Goal: Transaction & Acquisition: Purchase product/service

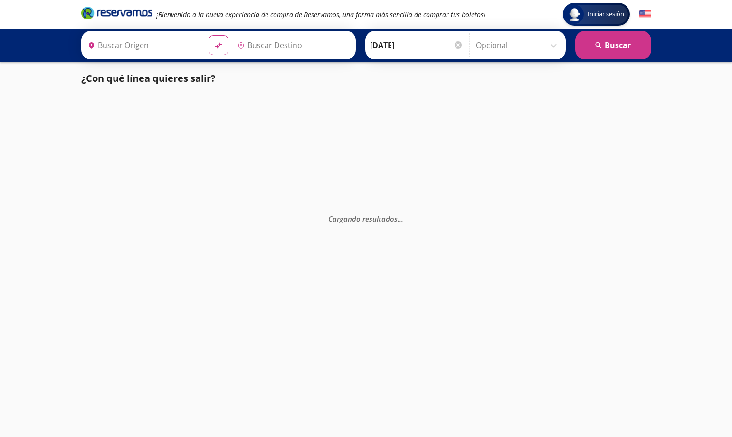
type input "[DATE][GEOGRAPHIC_DATA][PERSON_NAME], [GEOGRAPHIC_DATA]"
type input "[GEOGRAPHIC_DATA], [GEOGRAPHIC_DATA]"
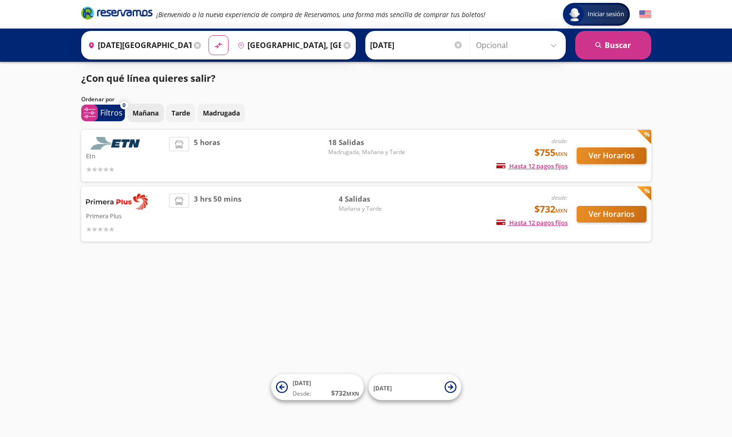
click at [147, 112] on p "Mañana" at bounding box center [146, 113] width 26 height 10
click at [176, 300] on div "Iniciar sesión Iniciar sesión ¡Bienvenido a la nueva experiencia de compra de R…" at bounding box center [366, 218] width 732 height 437
click at [602, 217] on button "Ver Horarios" at bounding box center [612, 214] width 70 height 17
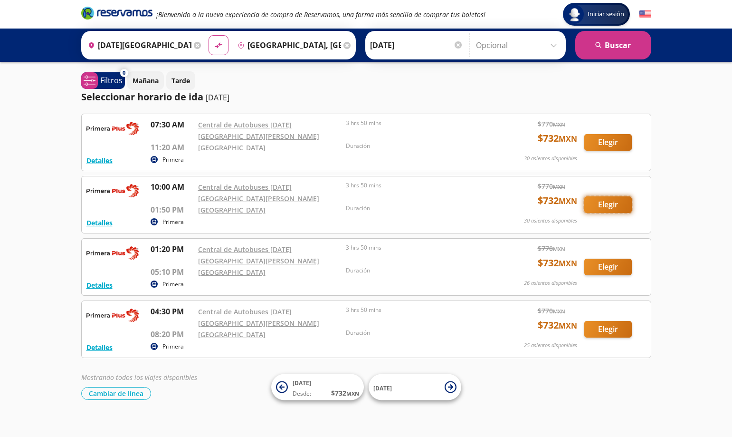
click at [607, 198] on button "Elegir" at bounding box center [609, 204] width 48 height 17
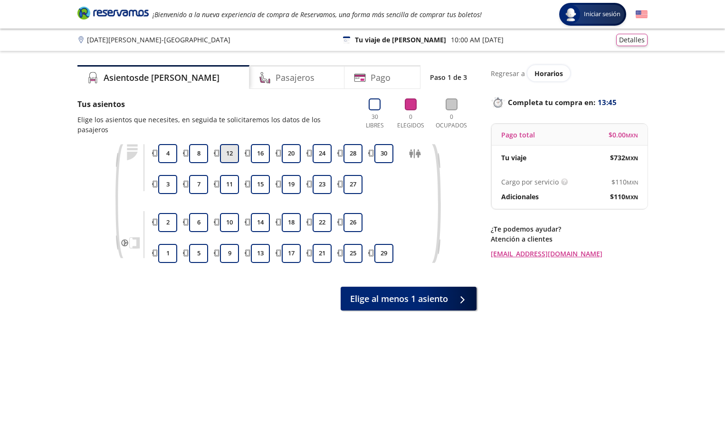
click at [226, 144] on button "12" at bounding box center [229, 153] width 19 height 19
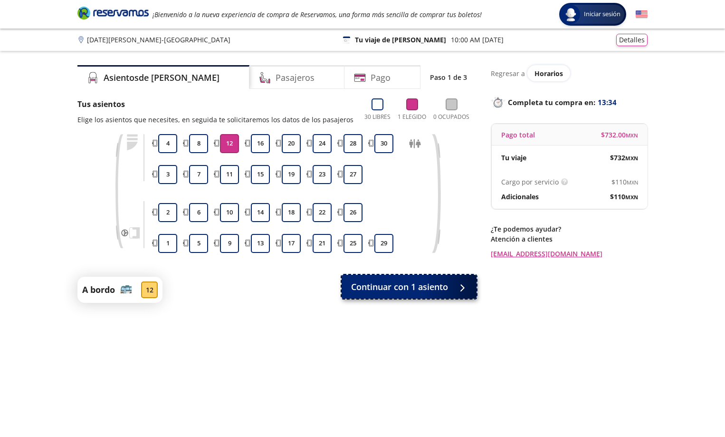
click at [397, 290] on span "Continuar con 1 asiento" at bounding box center [399, 286] width 97 height 13
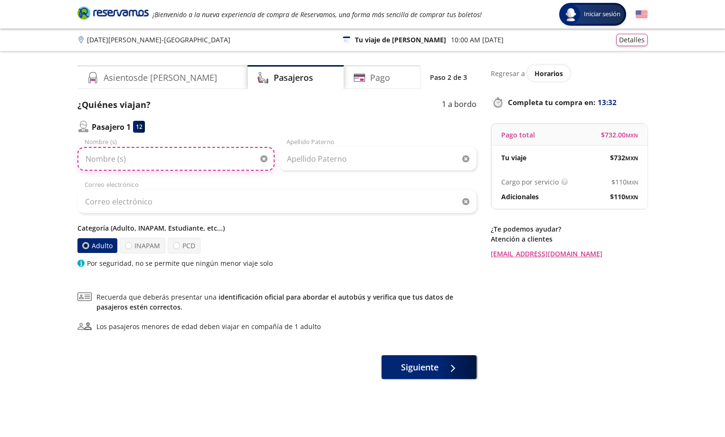
click at [122, 163] on input "Nombre (s)" at bounding box center [175, 159] width 197 height 24
type input "e"
type input "[PERSON_NAME] [PERSON_NAME]"
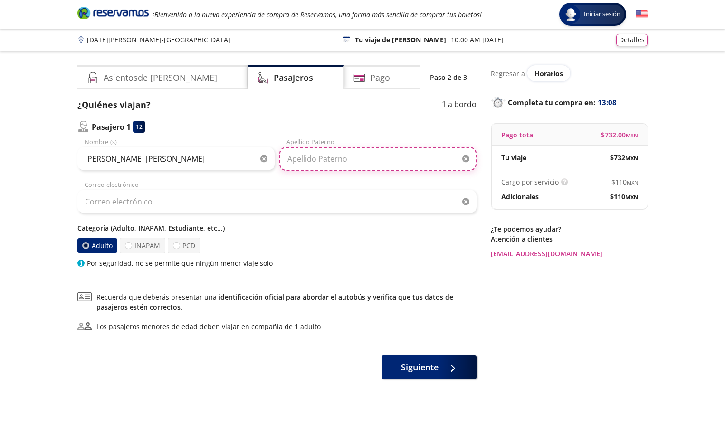
click at [318, 156] on input "Apellido Paterno" at bounding box center [377, 159] width 197 height 24
type input "[PERSON_NAME]"
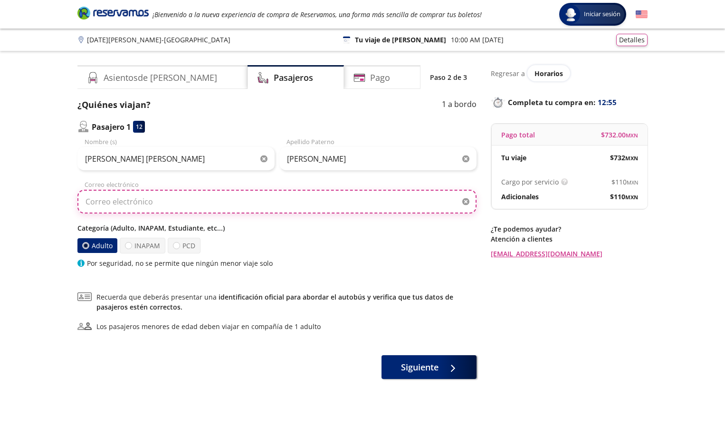
click at [147, 203] on input "Correo electrónico" at bounding box center [276, 202] width 399 height 24
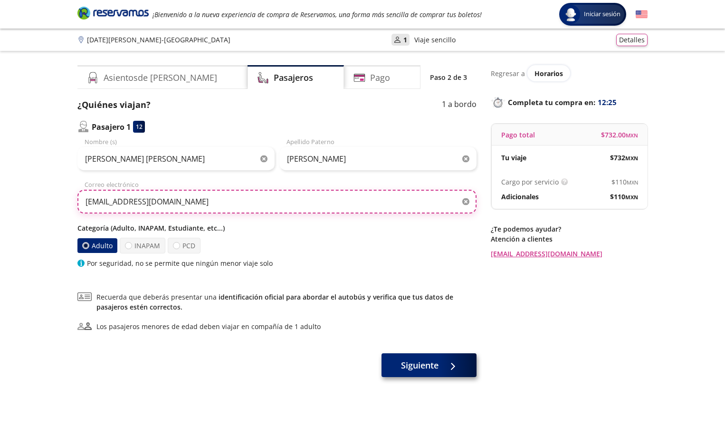
type input "[EMAIL_ADDRESS][DOMAIN_NAME]"
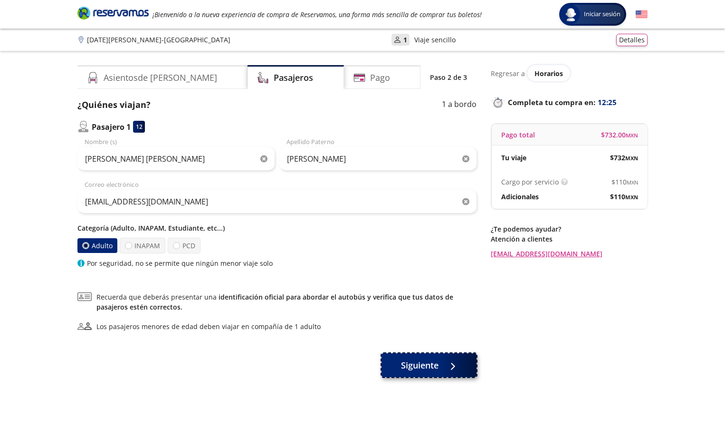
click at [429, 364] on span "Siguiente" at bounding box center [420, 365] width 38 height 13
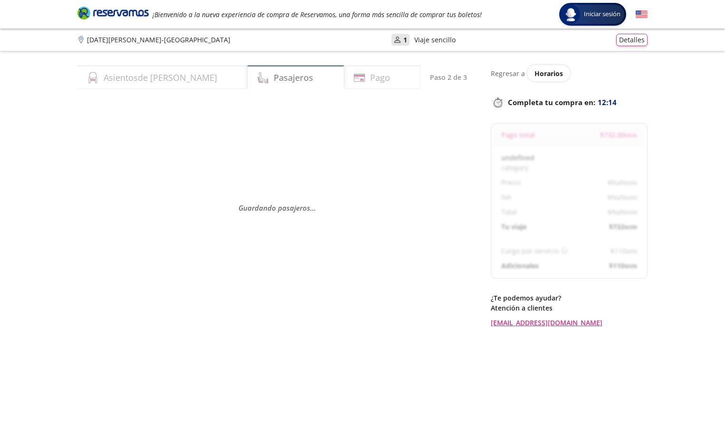
select select "MX"
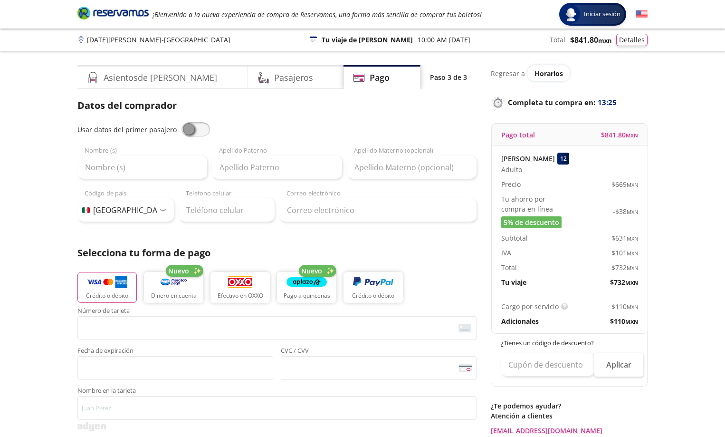
click at [532, 323] on p "Adicionales" at bounding box center [520, 321] width 38 height 10
click at [563, 305] on img at bounding box center [564, 306] width 7 height 7
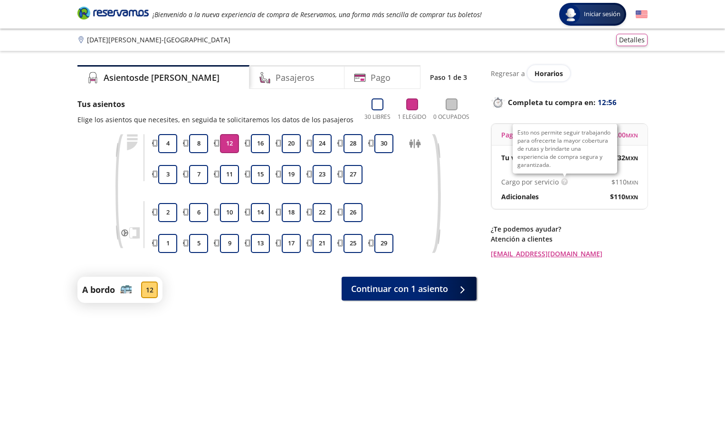
click at [566, 183] on img at bounding box center [564, 181] width 7 height 7
click at [562, 182] on img at bounding box center [564, 181] width 7 height 7
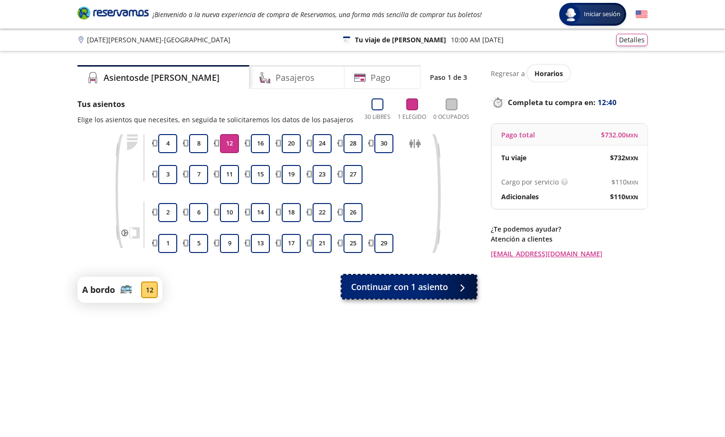
click at [412, 285] on span "Continuar con 1 asiento" at bounding box center [399, 286] width 97 height 13
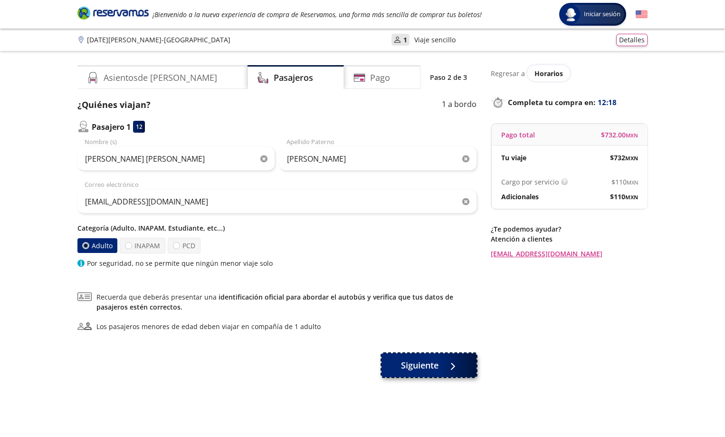
click at [418, 367] on span "Siguiente" at bounding box center [420, 365] width 38 height 13
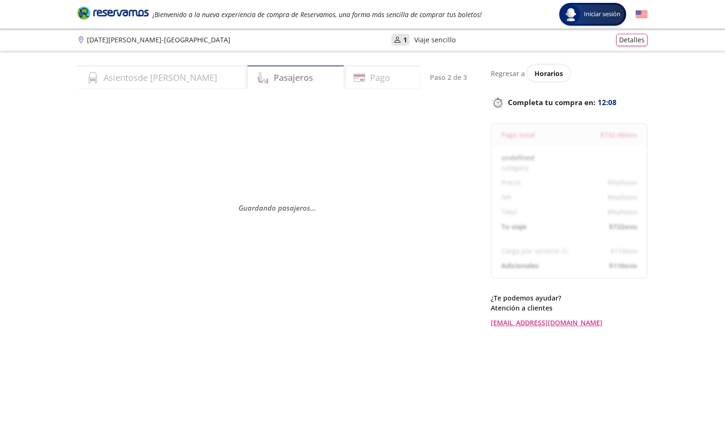
select select "MX"
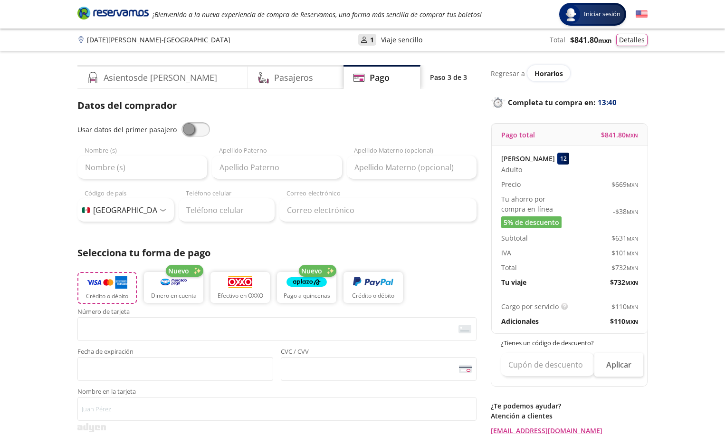
click at [105, 292] on p "Crédito o débito" at bounding box center [107, 296] width 42 height 9
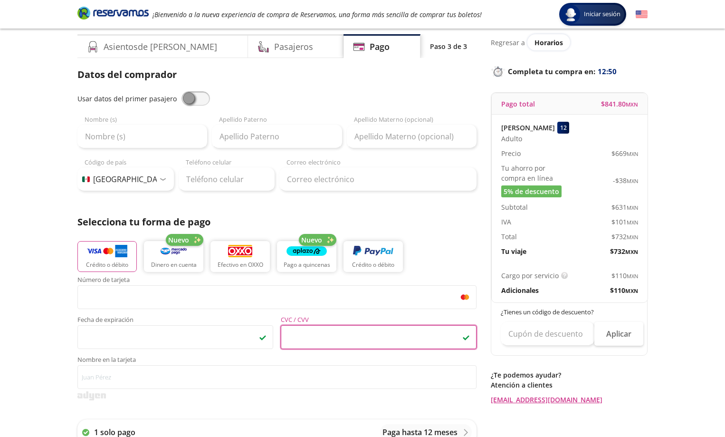
scroll to position [48, 0]
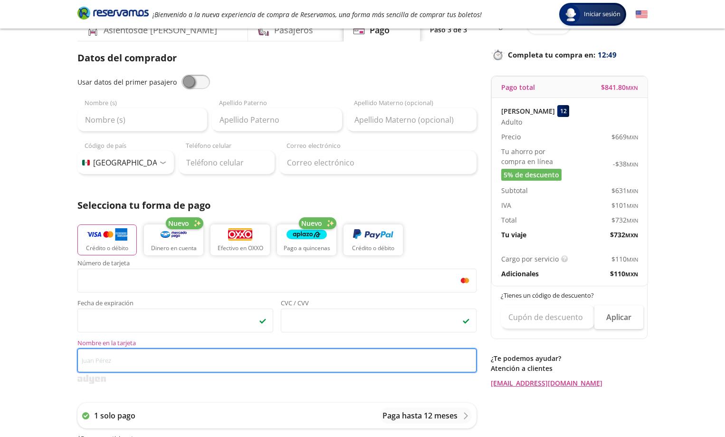
click at [134, 356] on input "Nombre en la tarjeta" at bounding box center [276, 360] width 399 height 24
type input "A"
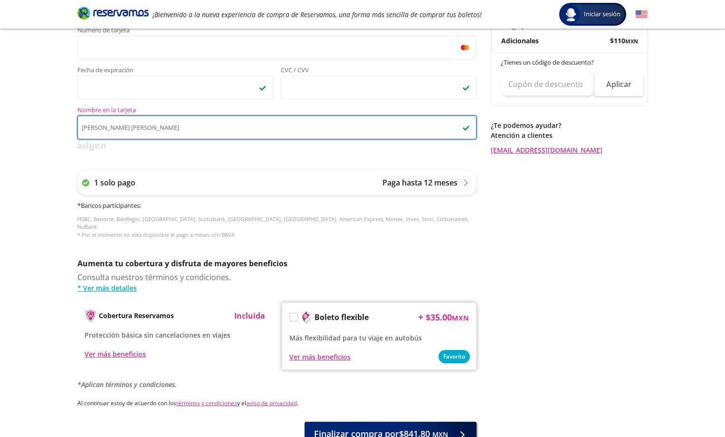
scroll to position [343, 0]
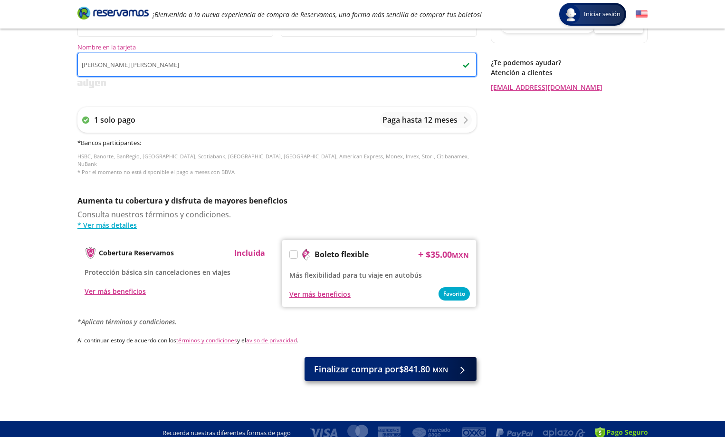
type input "[PERSON_NAME] [PERSON_NAME]"
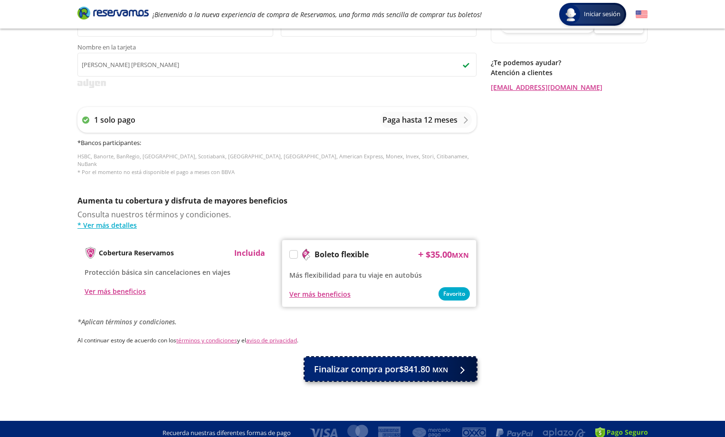
click at [374, 363] on span "Finalizar compra por $841.80 MXN" at bounding box center [381, 369] width 134 height 13
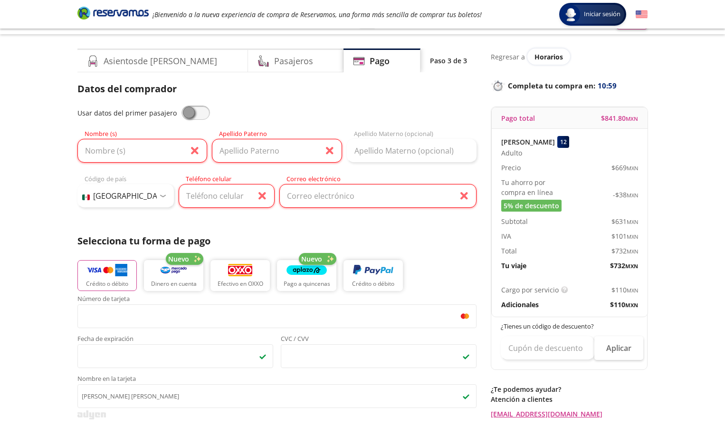
scroll to position [0, 0]
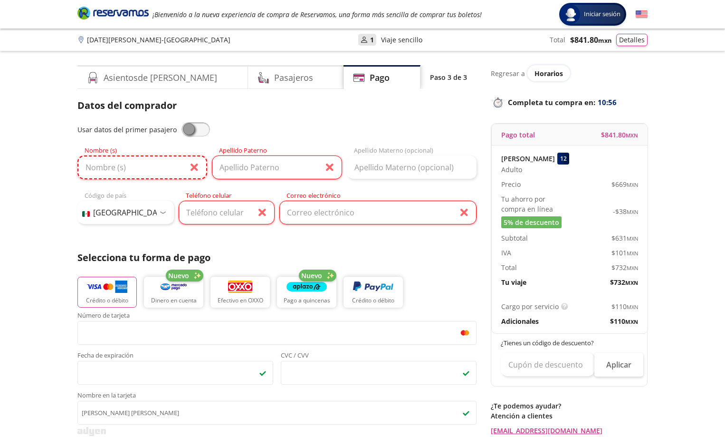
click at [116, 162] on input "Nombre (s)" at bounding box center [142, 167] width 130 height 24
type input "[PERSON_NAME] [PERSON_NAME]"
click at [291, 167] on input "Apellido Paterno" at bounding box center [277, 167] width 130 height 24
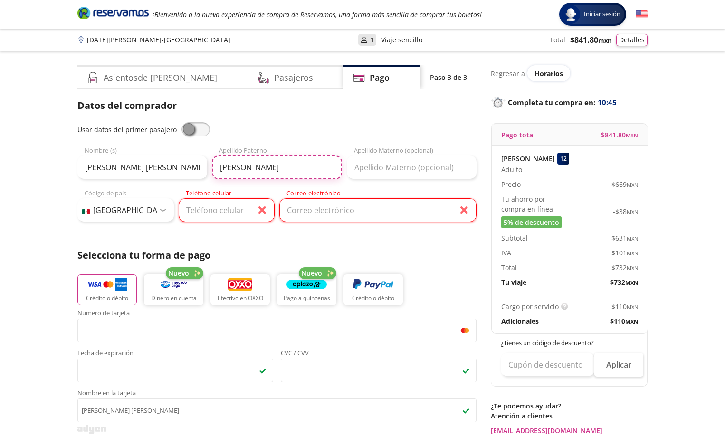
type input "[PERSON_NAME]"
click at [368, 166] on input "Apellido Materno (opcional)" at bounding box center [412, 167] width 130 height 24
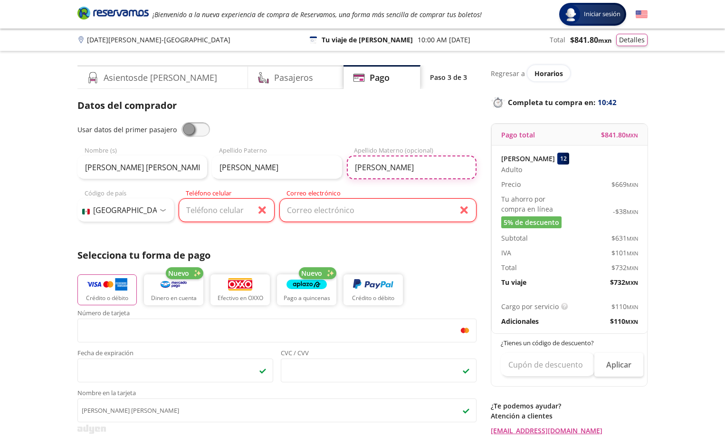
type input "[PERSON_NAME]"
click at [193, 214] on input "Teléfono celular" at bounding box center [227, 210] width 96 height 24
type input "228 108 2882"
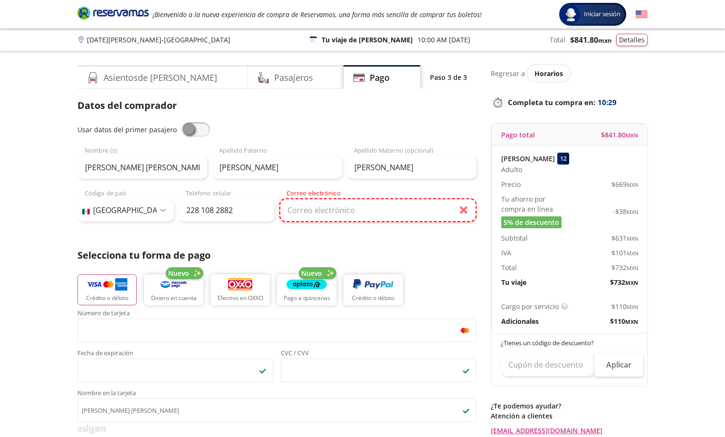
click at [292, 211] on input "Correo electrónico" at bounding box center [377, 210] width 197 height 24
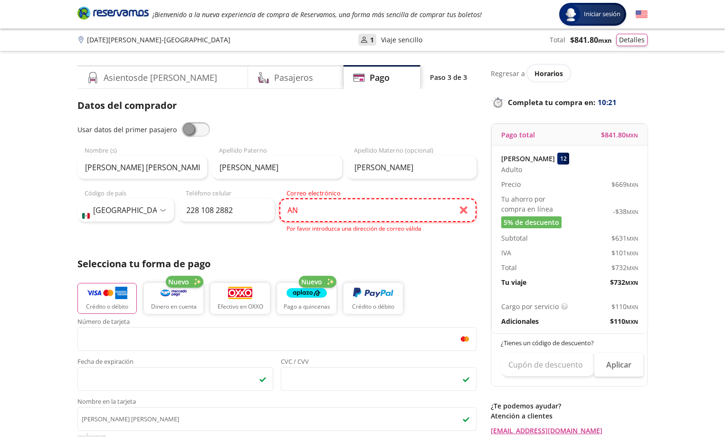
type input "A"
type input "[EMAIL_ADDRESS][DOMAIN_NAME]"
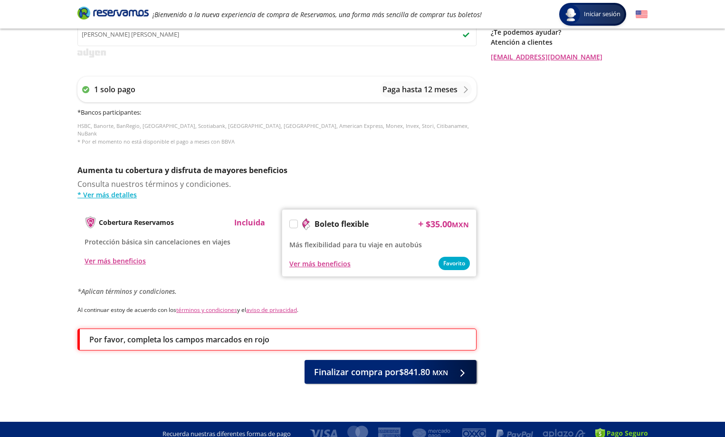
scroll to position [374, 0]
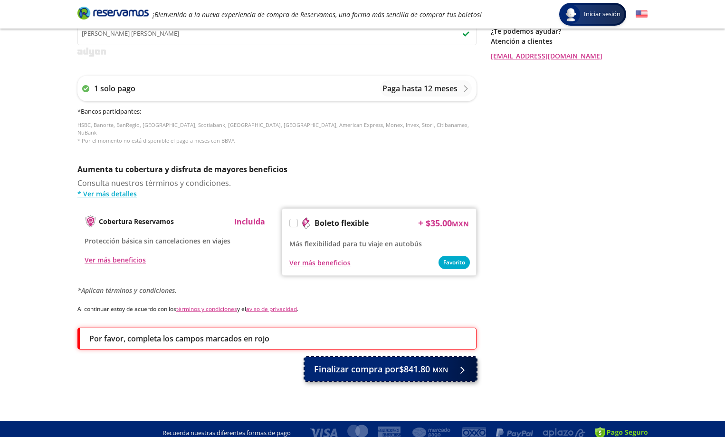
click at [349, 364] on span "Finalizar compra por $841.80 MXN" at bounding box center [381, 369] width 134 height 13
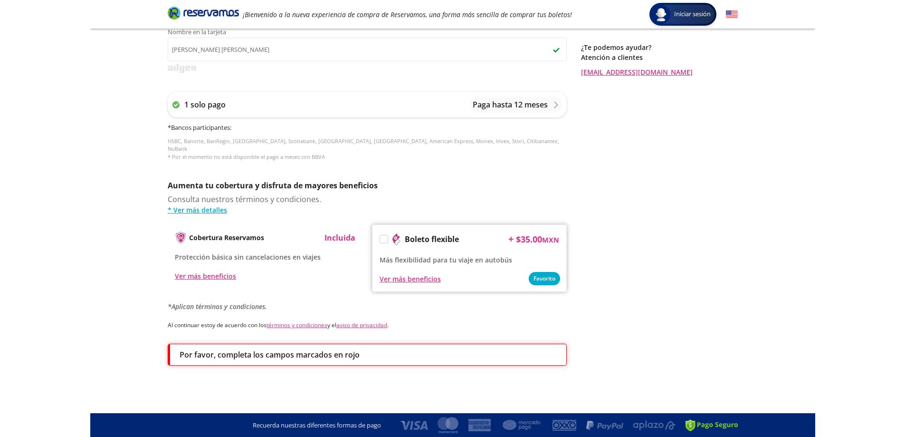
scroll to position [0, 0]
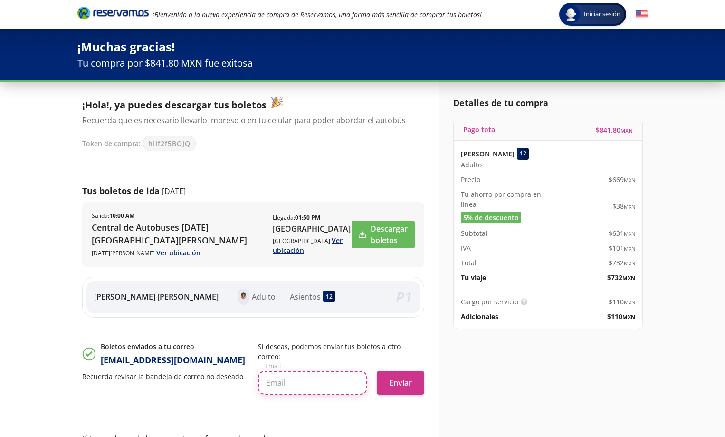
click at [307, 374] on input "text" at bounding box center [312, 383] width 109 height 24
type input "[EMAIL_ADDRESS][DOMAIN_NAME]"
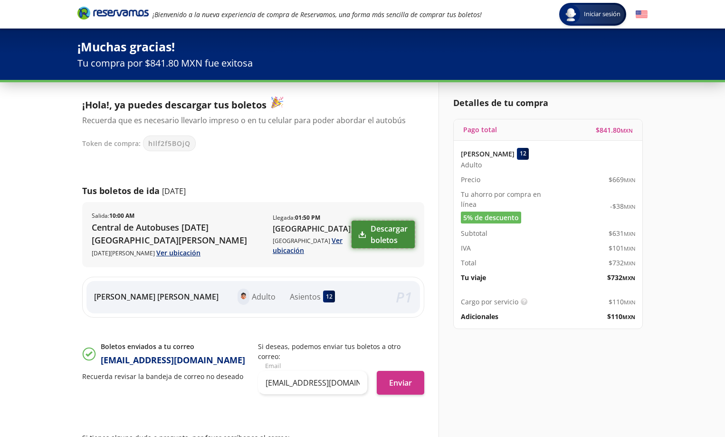
click at [370, 236] on link "Descargar boletos" at bounding box center [383, 235] width 63 height 28
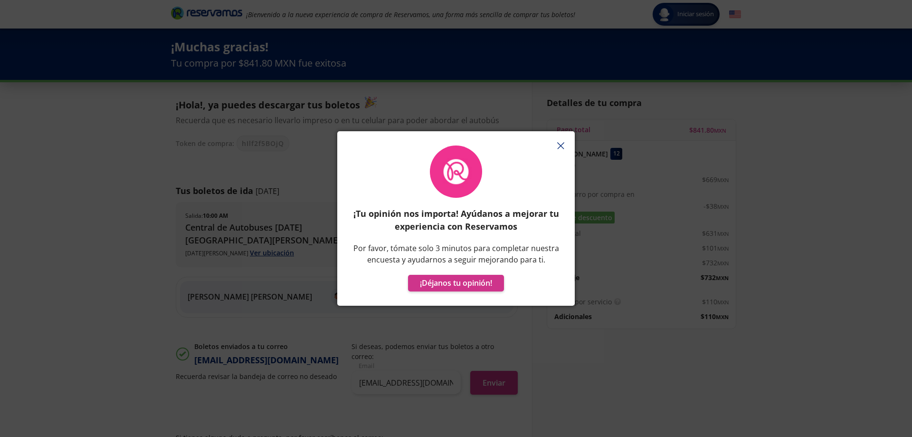
click at [558, 143] on icon "button" at bounding box center [560, 145] width 7 height 7
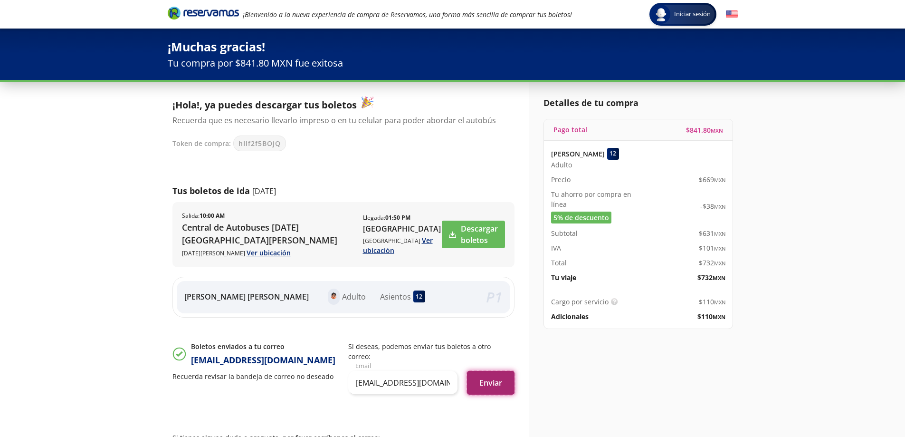
click at [485, 371] on button "Enviar" at bounding box center [491, 383] width 48 height 24
